Goal: Task Accomplishment & Management: Complete application form

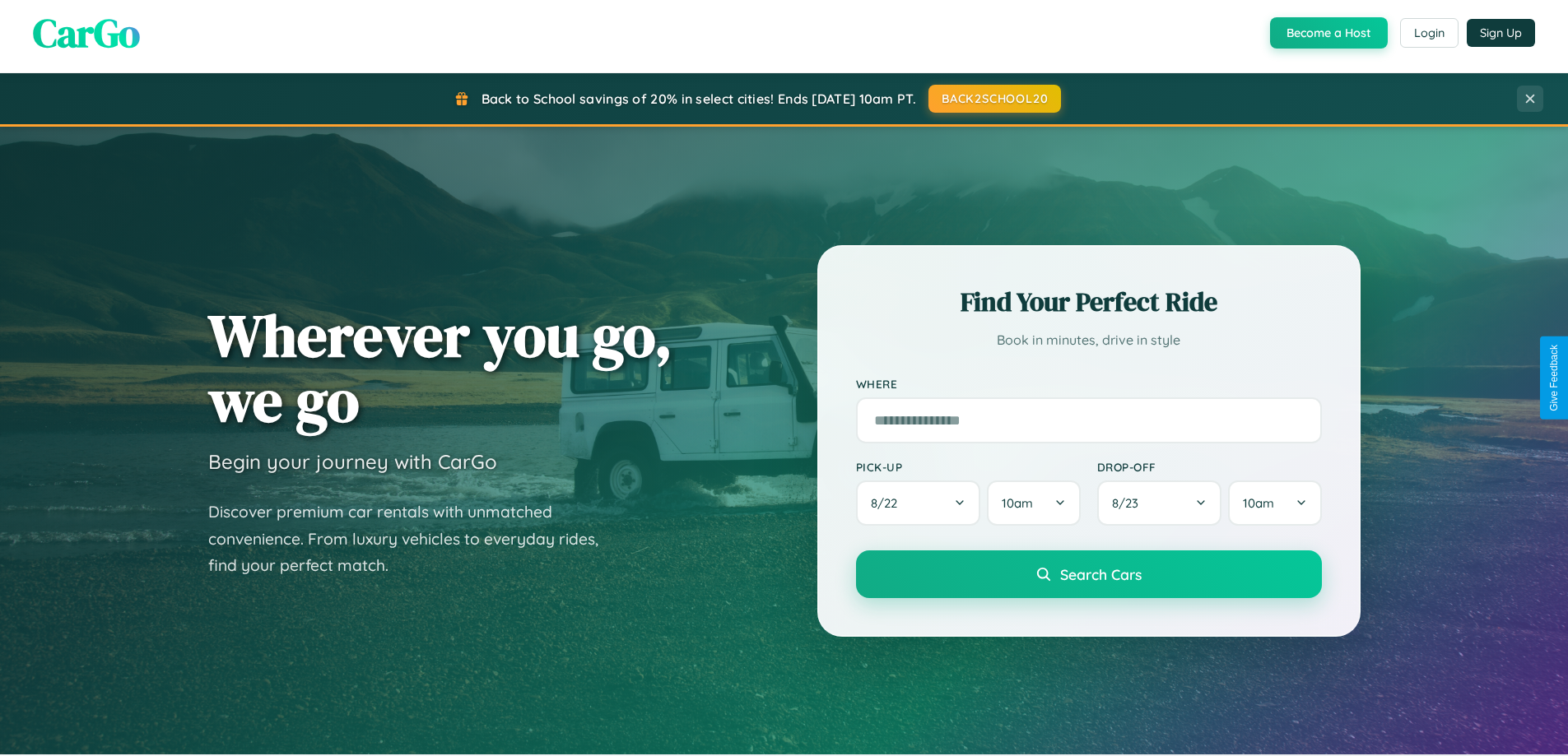
scroll to position [710, 0]
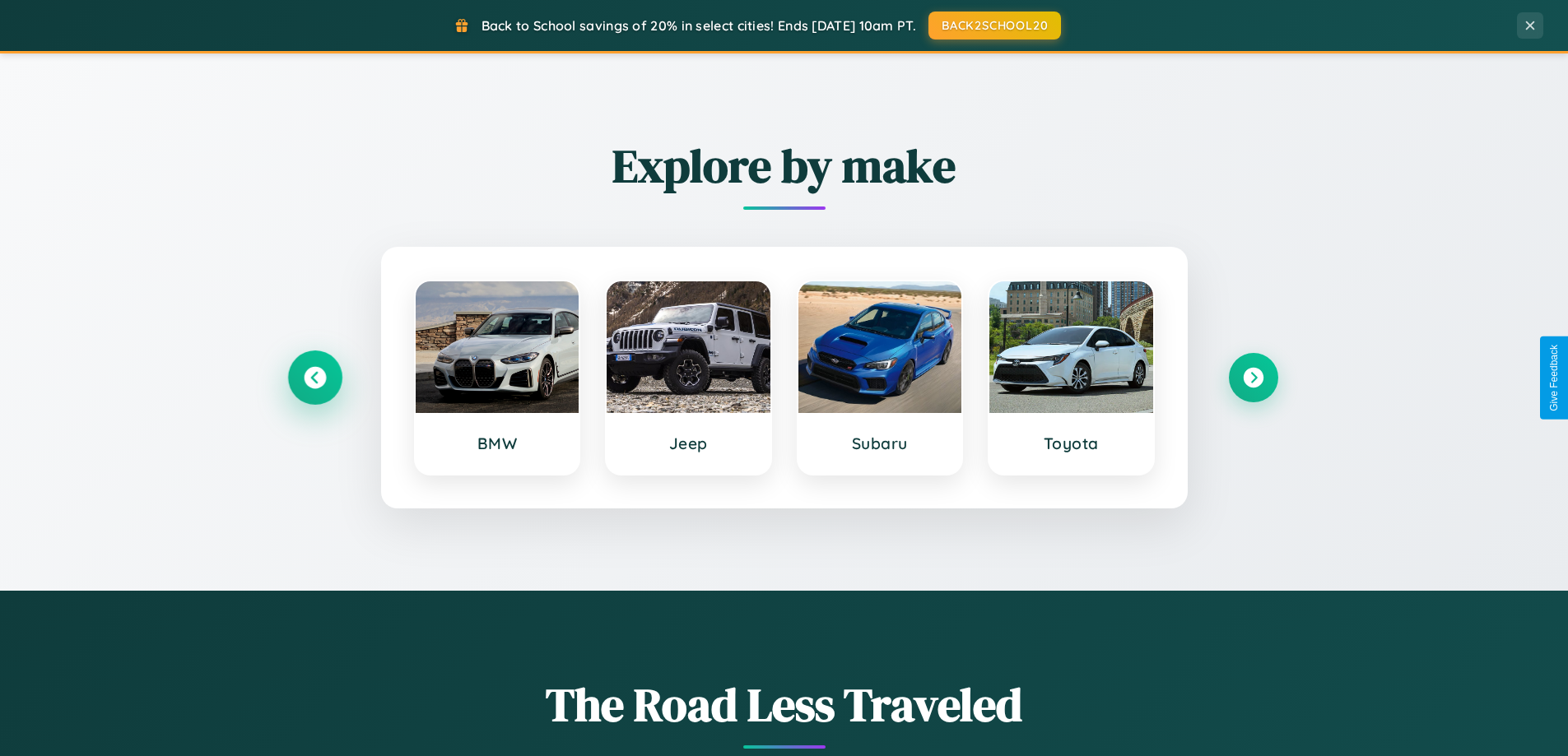
click at [314, 378] on icon at bounding box center [315, 378] width 22 height 22
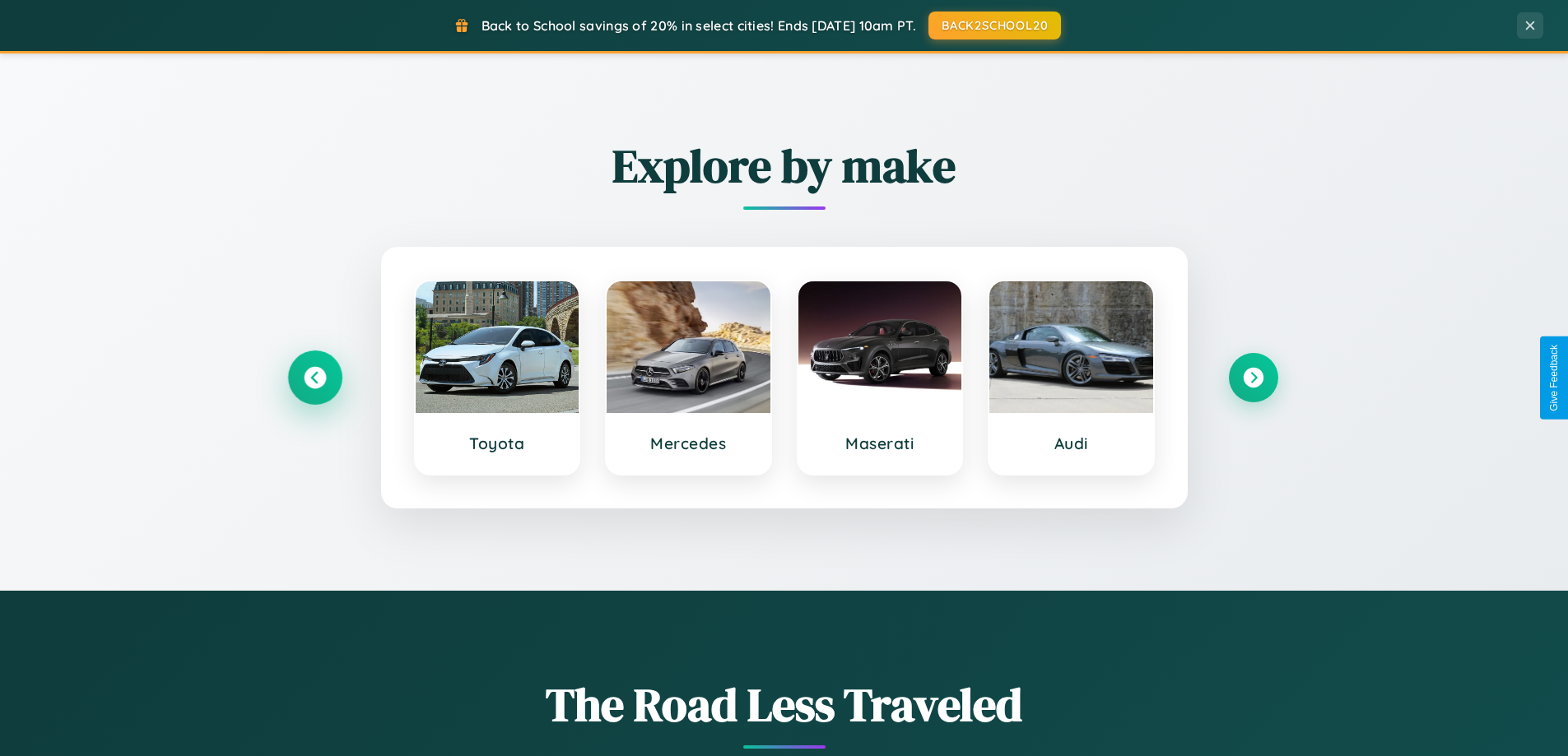
scroll to position [1132, 0]
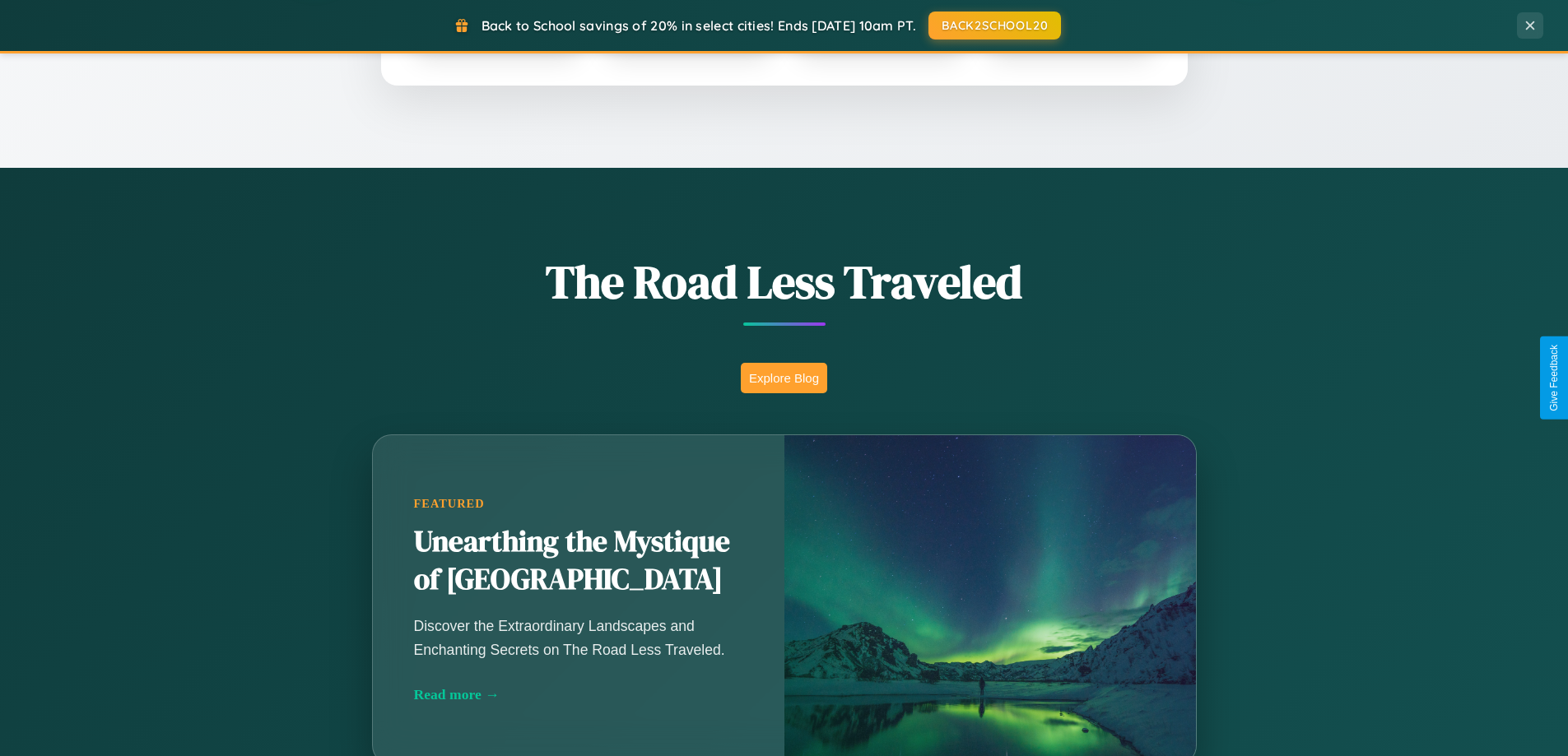
click at [784, 378] on button "Explore Blog" at bounding box center [784, 378] width 87 height 30
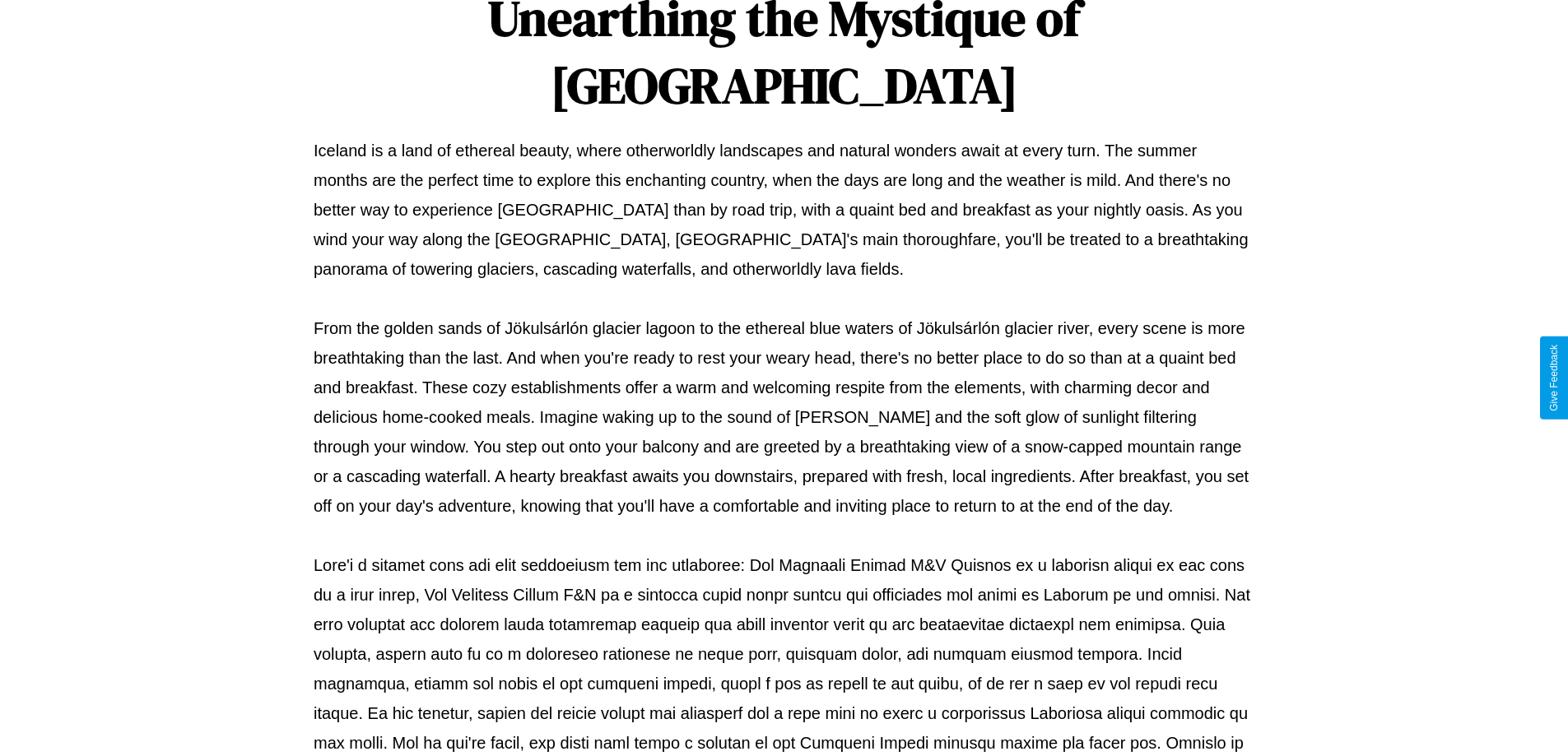
scroll to position [533, 0]
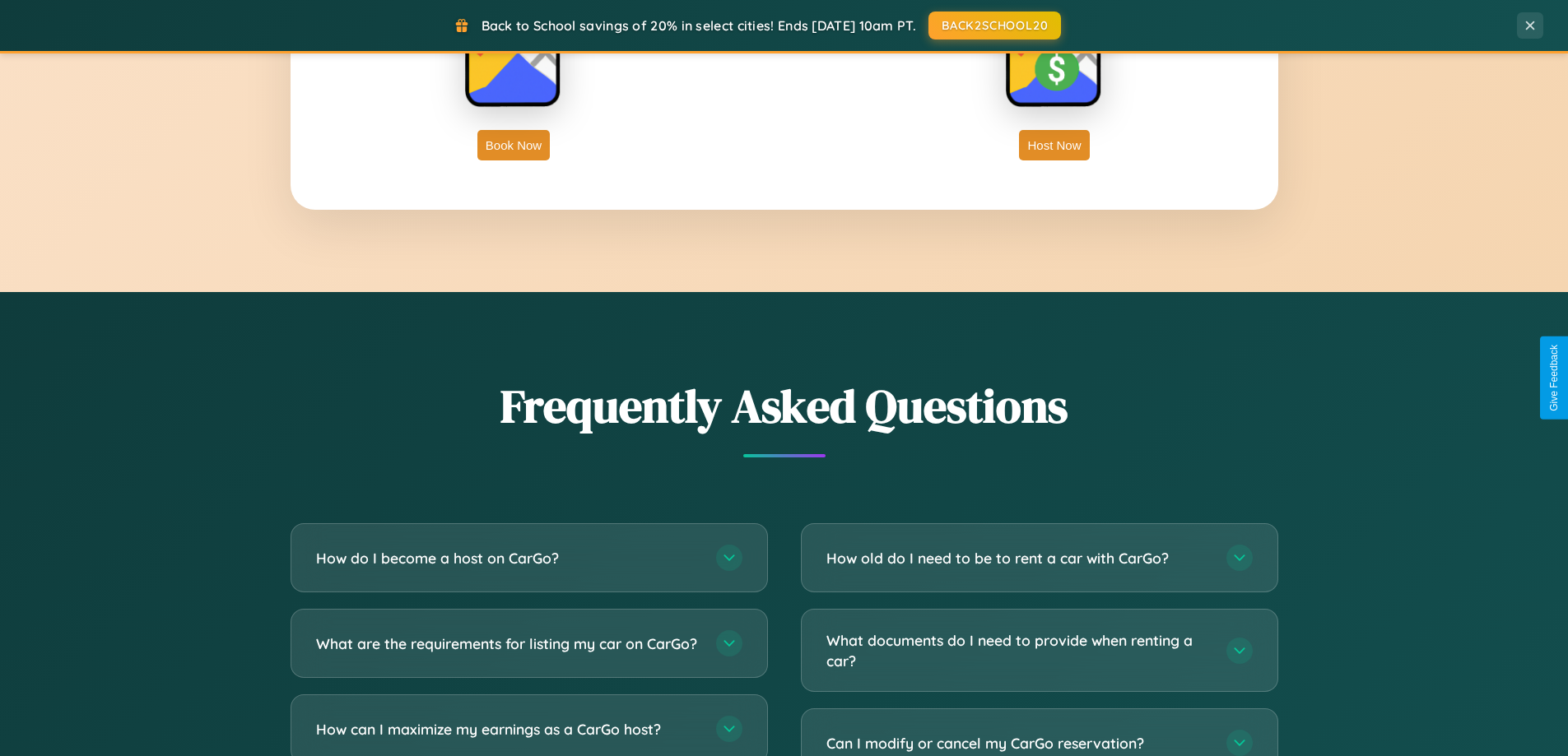
scroll to position [3167, 0]
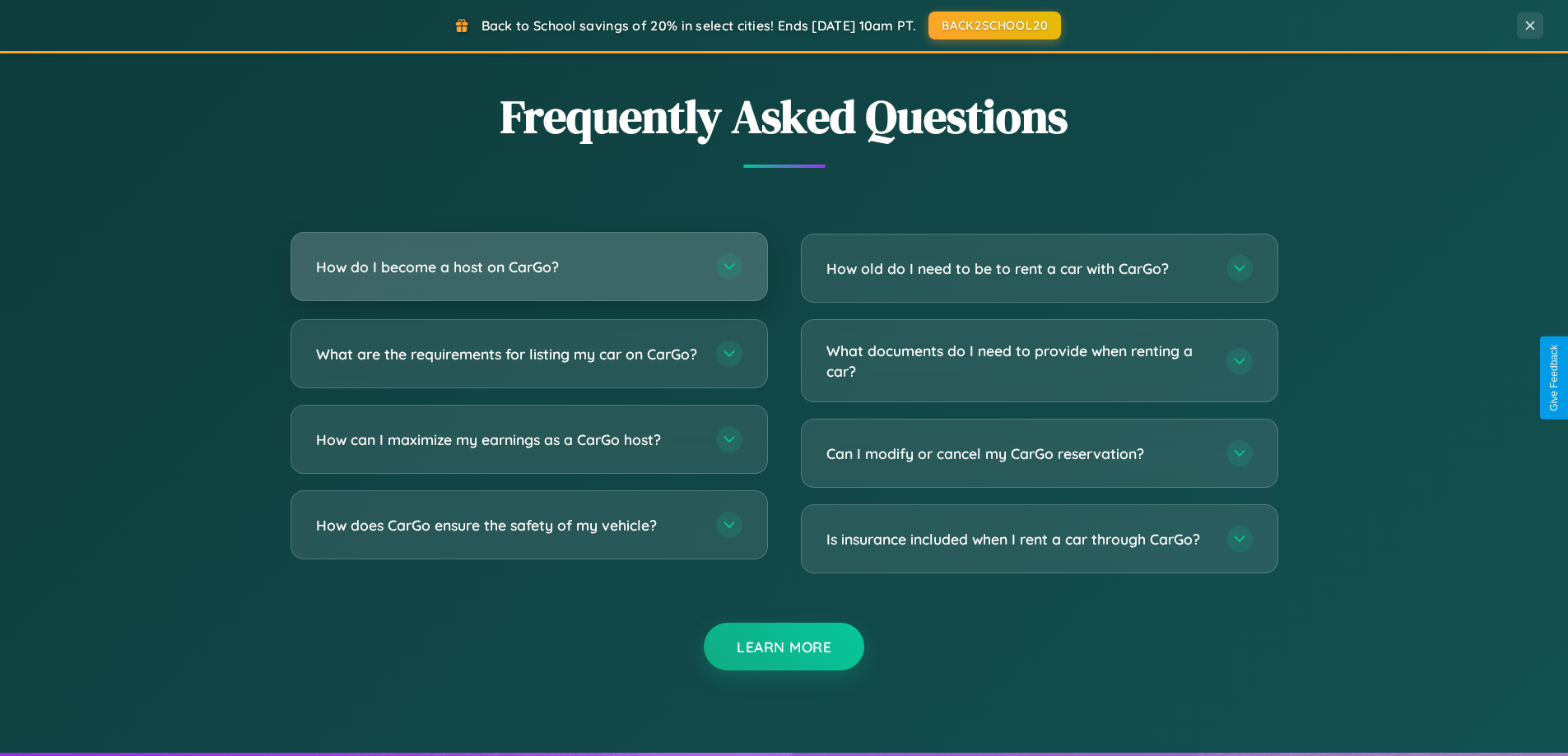
click at [528, 266] on h3 "How do I become a host on CarGo?" at bounding box center [508, 267] width 383 height 21
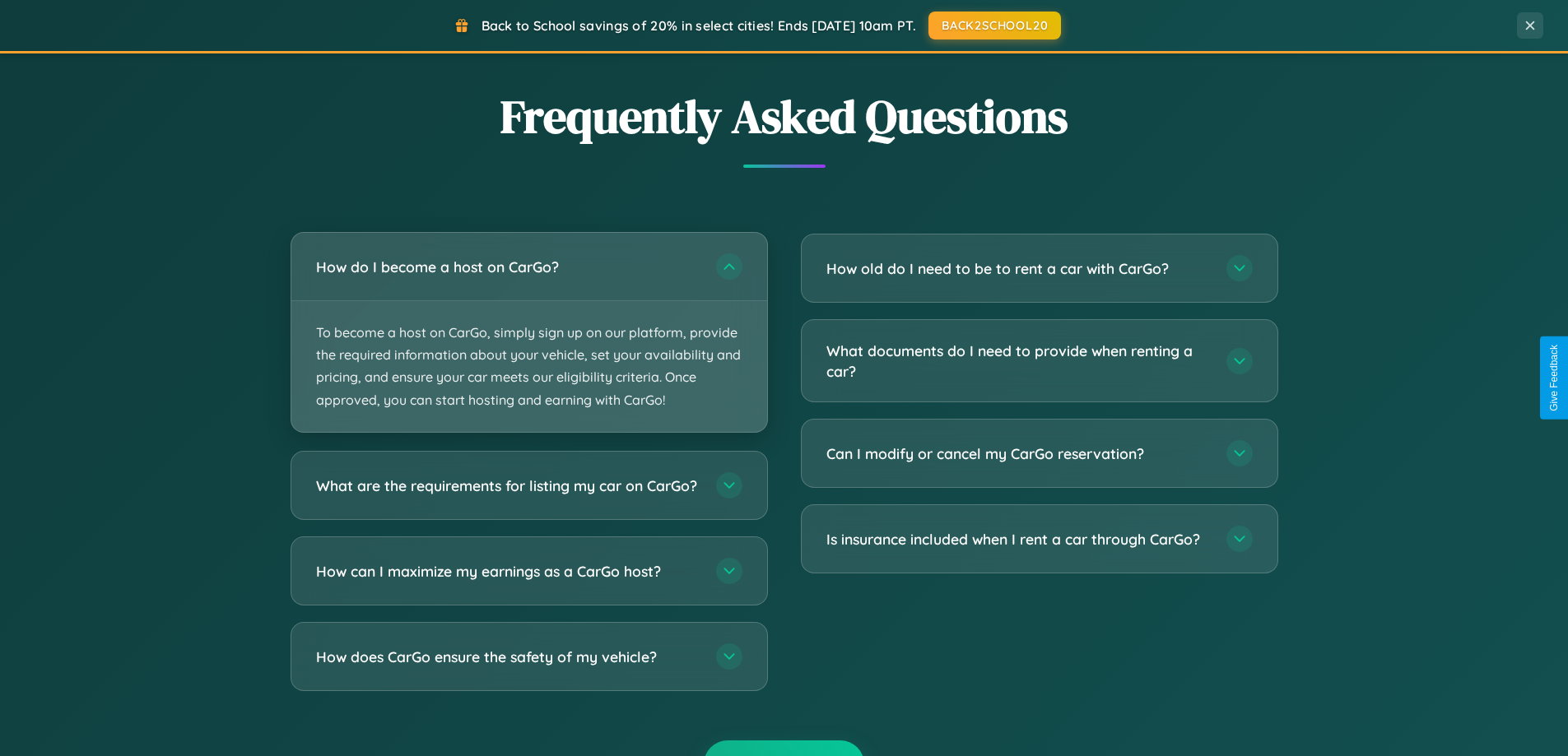
click at [528, 332] on p "To become a host on CarGo, simply sign up on our platform, provide the required…" at bounding box center [529, 367] width 476 height 131
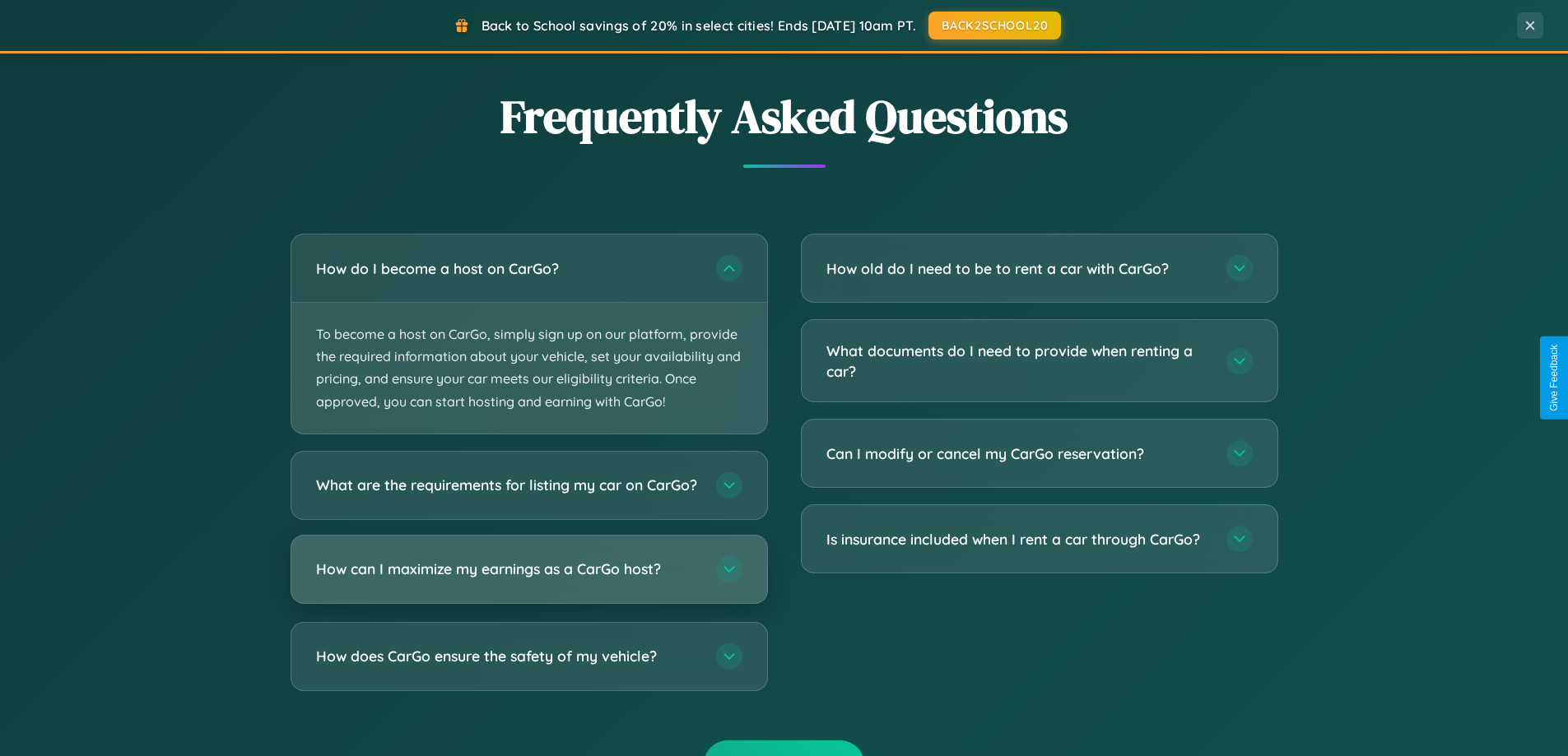
click at [528, 579] on h3 "How can I maximize my earnings as a CarGo host?" at bounding box center [508, 570] width 383 height 21
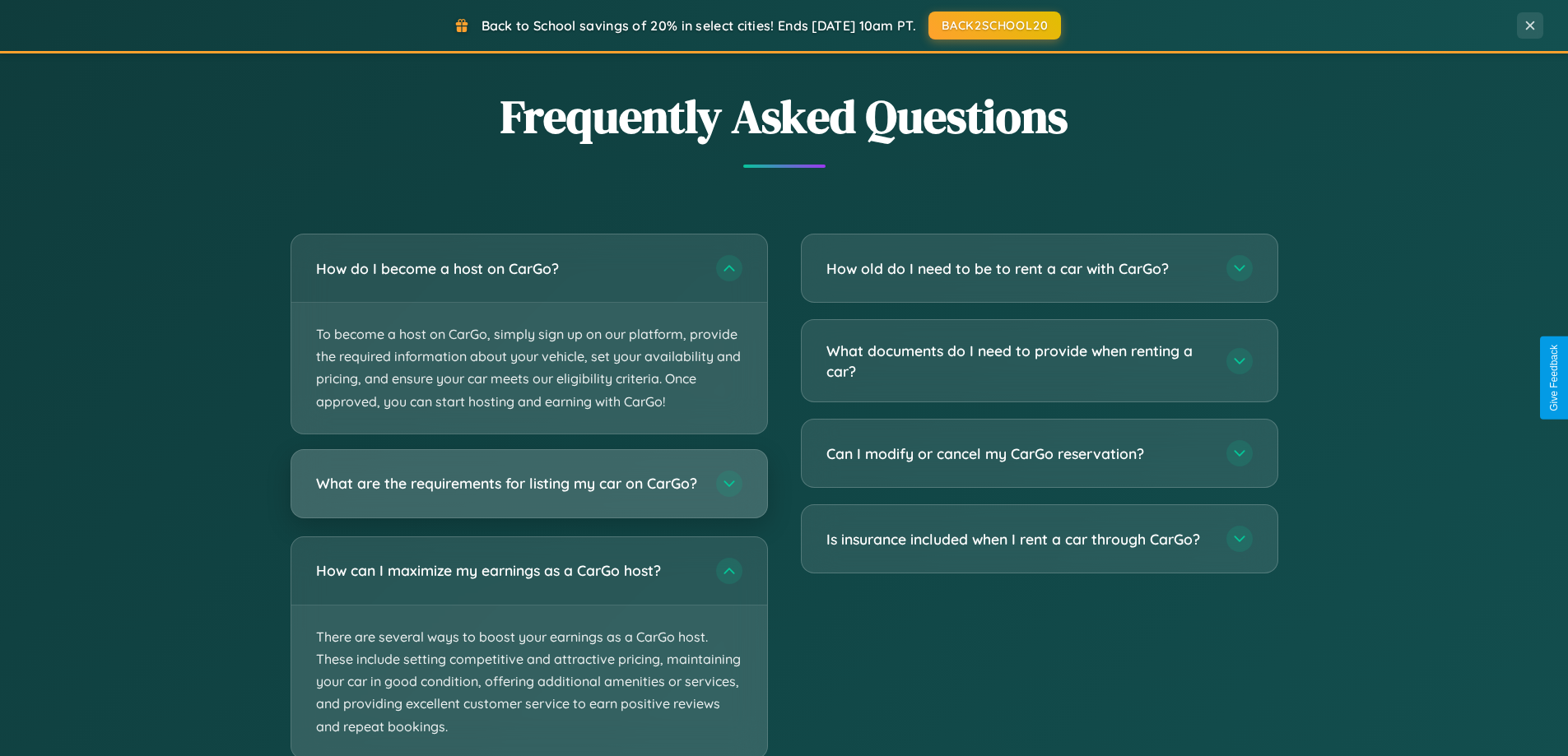
click at [528, 491] on h3 "What are the requirements for listing my car on CarGo?" at bounding box center [508, 484] width 383 height 21
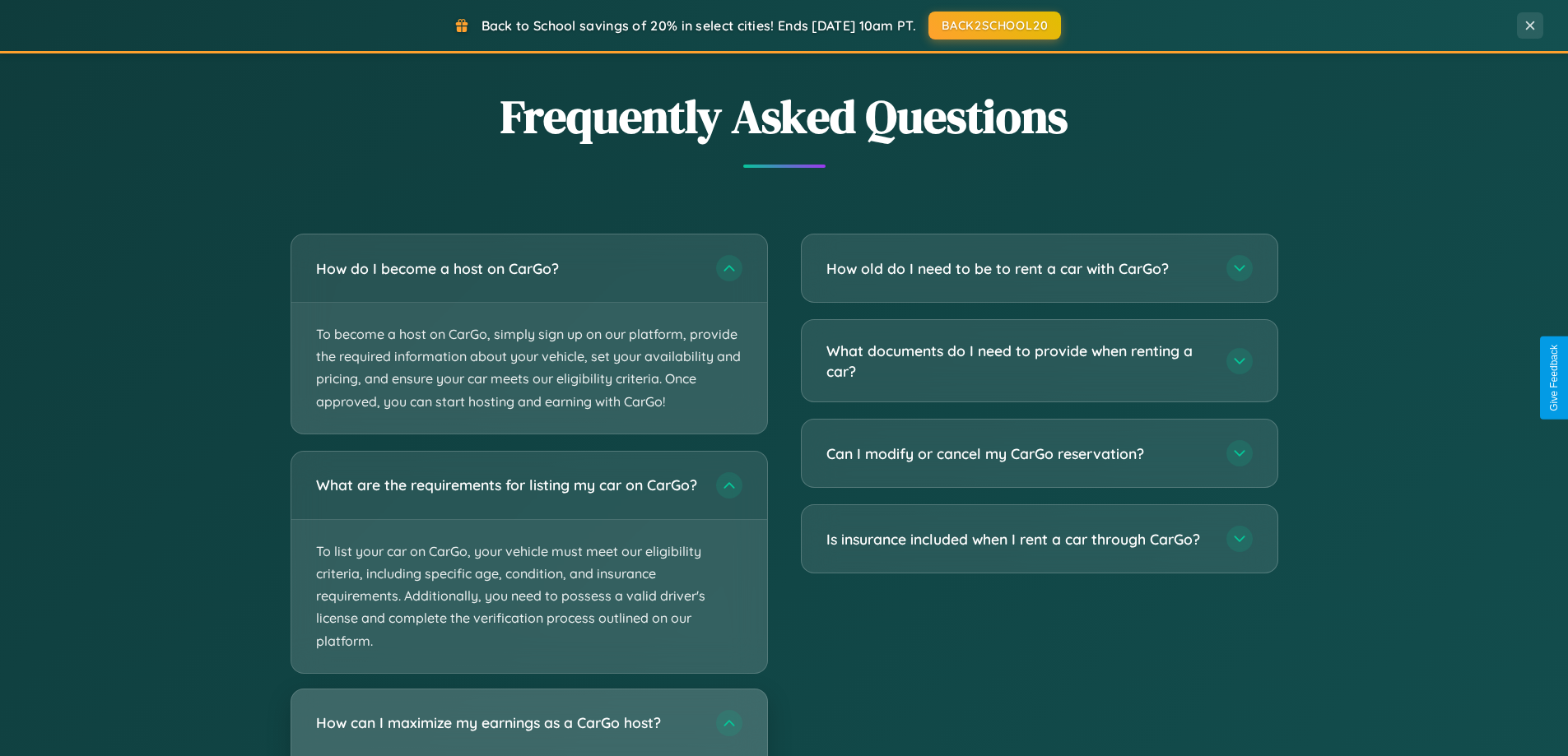
click at [528, 729] on h3 "How can I maximize my earnings as a CarGo host?" at bounding box center [508, 723] width 383 height 21
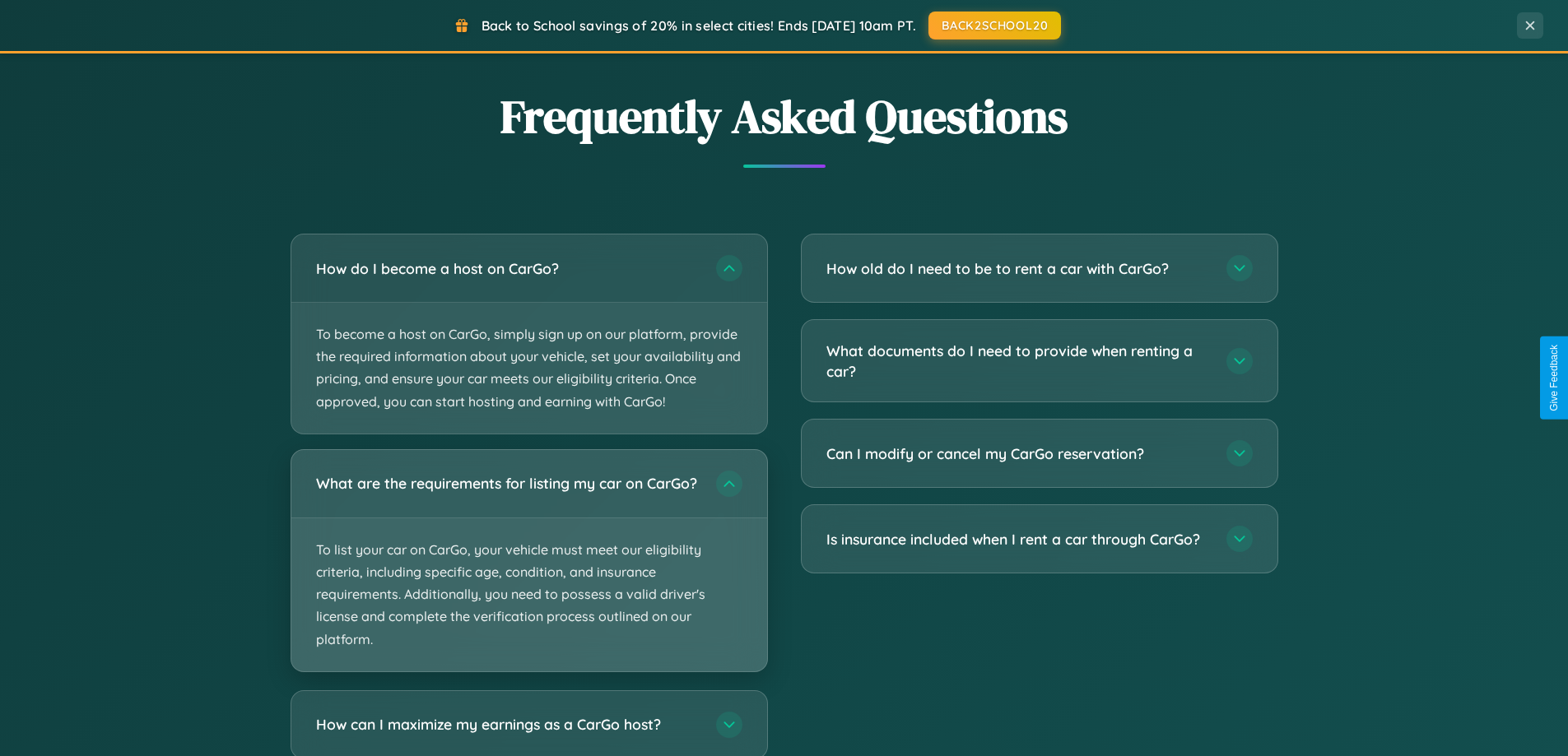
click at [528, 569] on p "To list your car on CarGo, your vehicle must meet our eligibility criteria, inc…" at bounding box center [529, 595] width 476 height 153
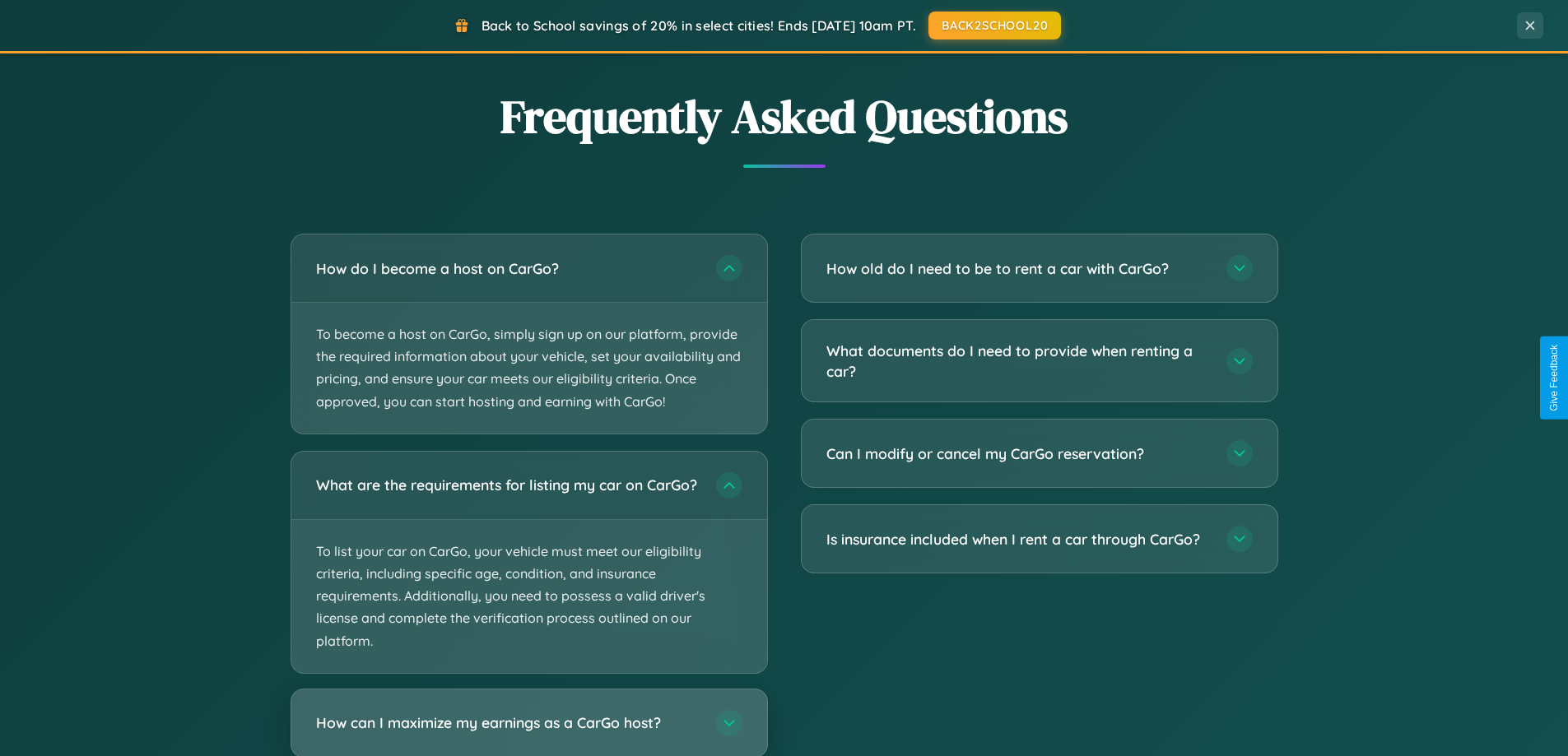
click at [528, 730] on h3 "How can I maximize my earnings as a CarGo host?" at bounding box center [508, 723] width 383 height 21
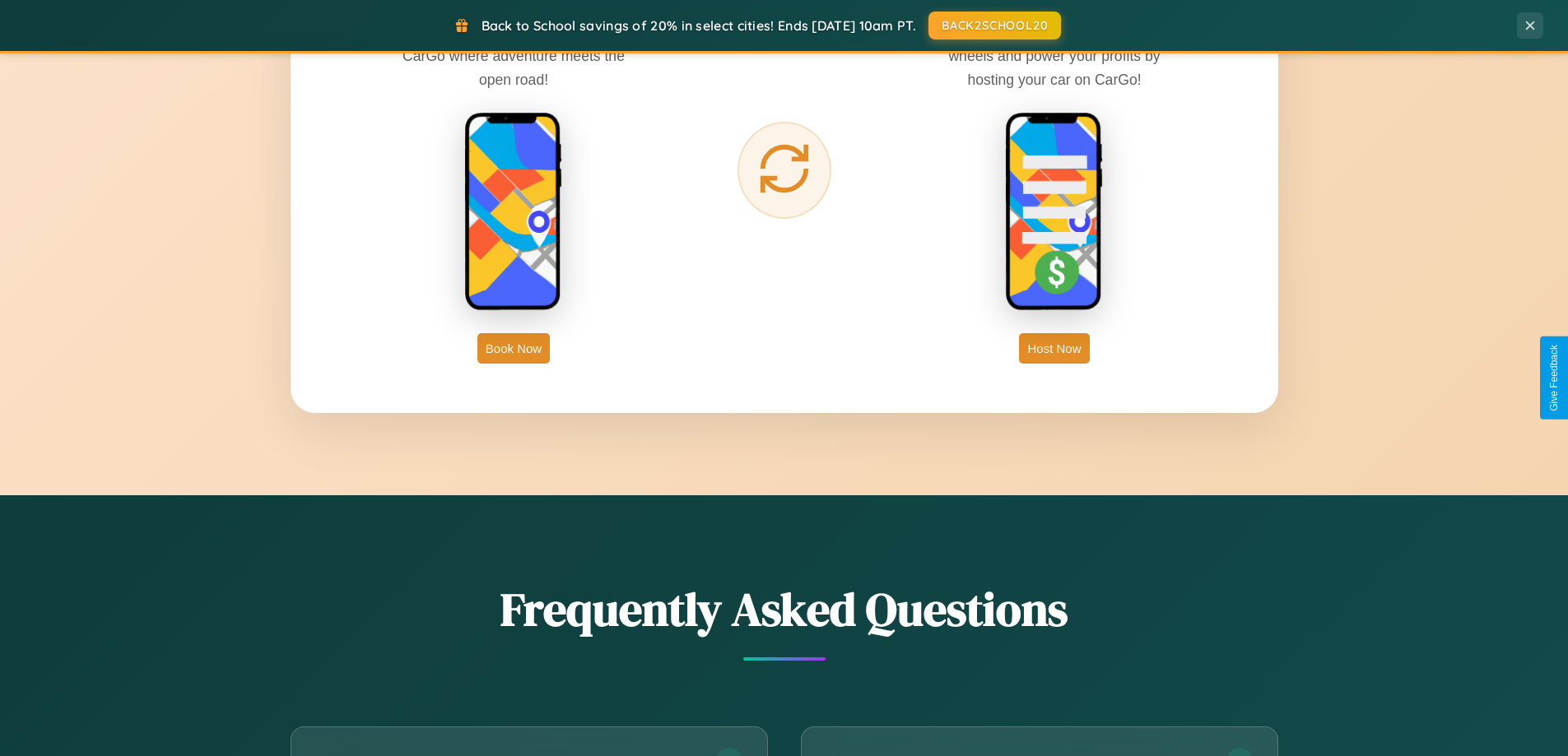
scroll to position [2644, 0]
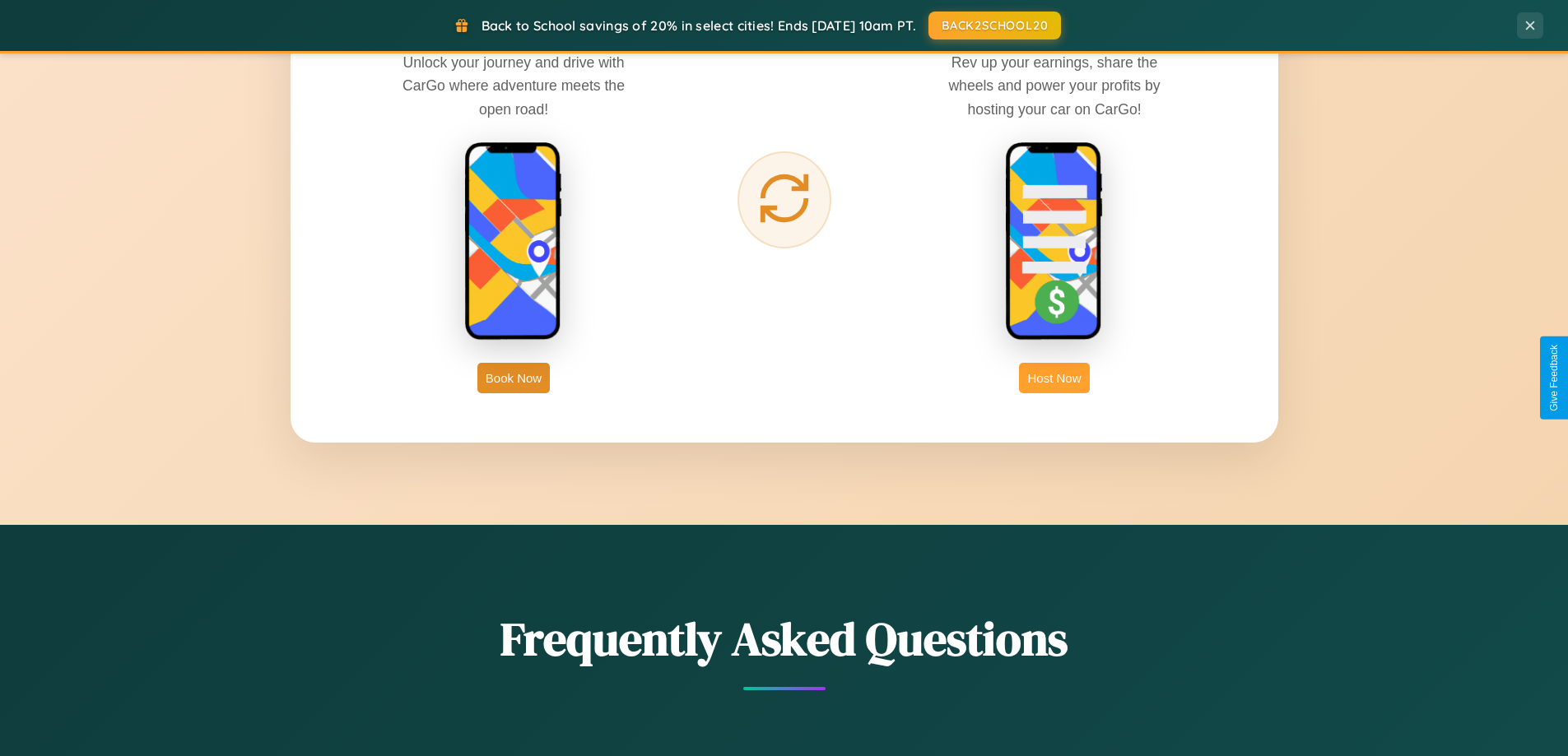
click at [1054, 378] on button "Host Now" at bounding box center [1053, 378] width 70 height 30
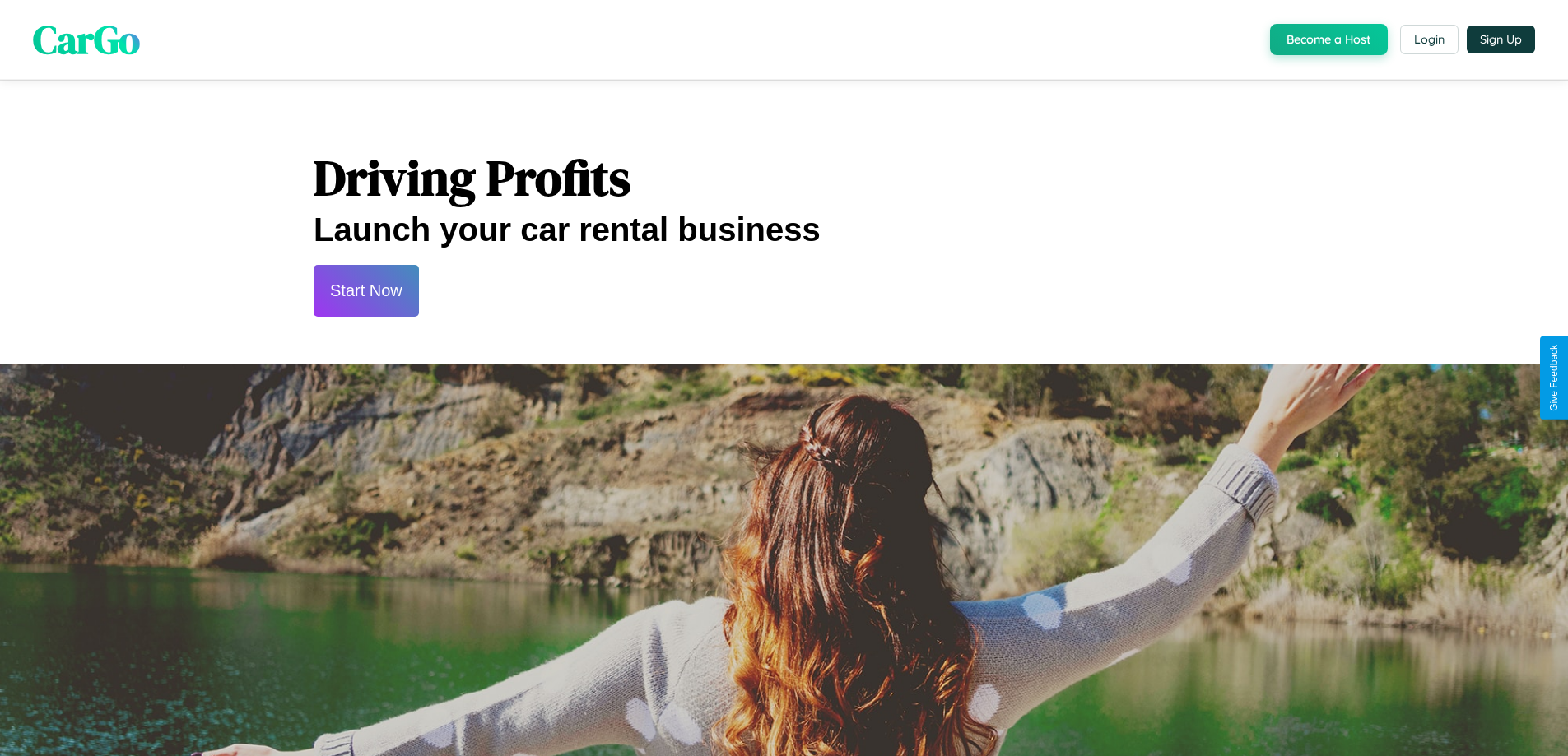
click at [365, 290] on button "Start Now" at bounding box center [366, 290] width 106 height 52
